Goal: Transaction & Acquisition: Purchase product/service

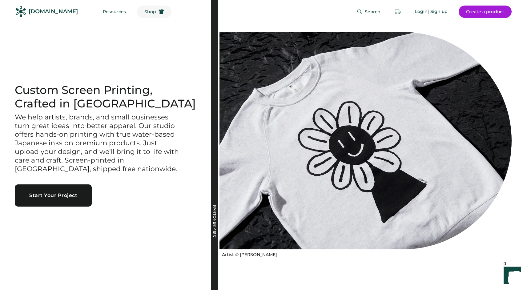
click at [144, 13] on span "Shop" at bounding box center [150, 12] width 12 height 4
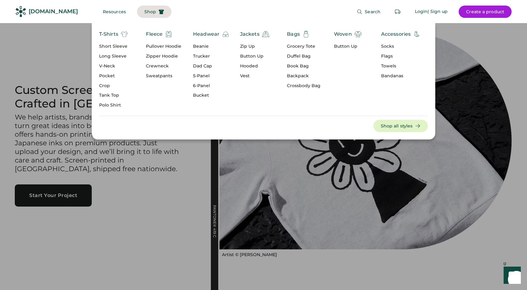
click at [118, 43] on div "Short Sleeve" at bounding box center [113, 46] width 29 height 6
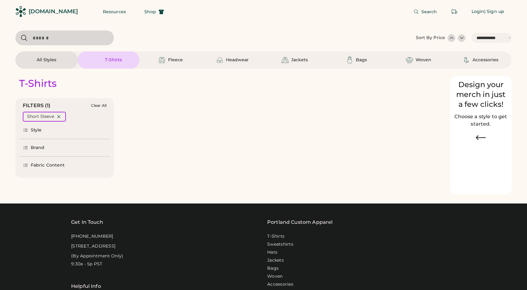
select select "*****"
select select "*"
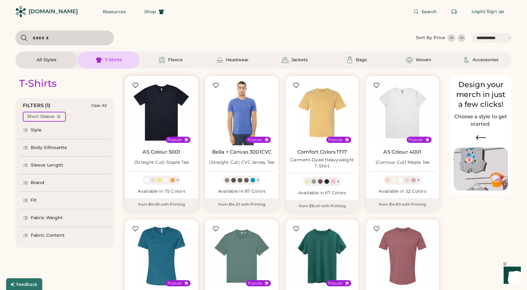
click at [171, 111] on img at bounding box center [162, 113] width 66 height 66
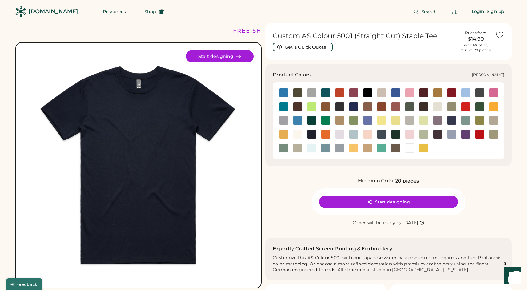
click at [313, 119] on div at bounding box center [311, 120] width 9 height 9
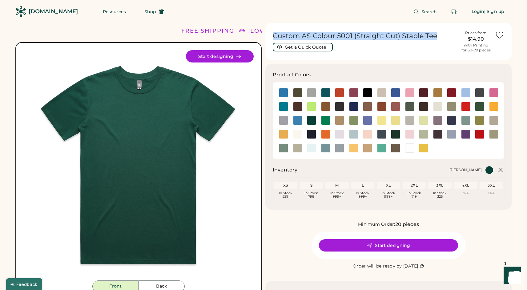
drag, startPoint x: 274, startPoint y: 34, endPoint x: 434, endPoint y: 36, distance: 160.3
click at [434, 36] on h1 "Custom AS Colour 5001 (Straight Cut) Staple Tee" at bounding box center [365, 36] width 184 height 9
copy h1 "Custom AS Colour 5001 (Straight Cut) Staple Tee"
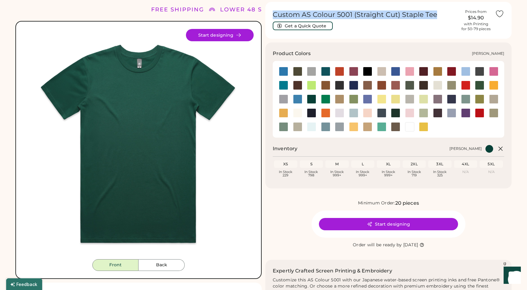
scroll to position [22, 0]
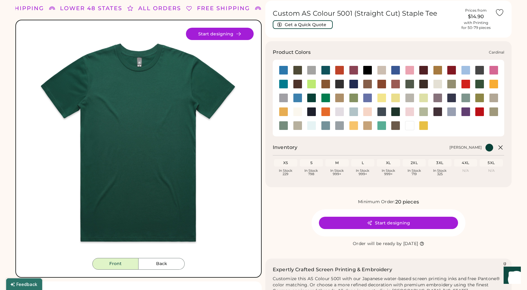
click at [453, 68] on div at bounding box center [451, 70] width 9 height 9
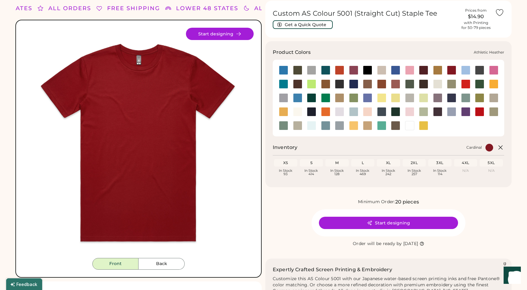
click at [309, 67] on div at bounding box center [311, 70] width 9 height 9
